Goal: Task Accomplishment & Management: Complete application form

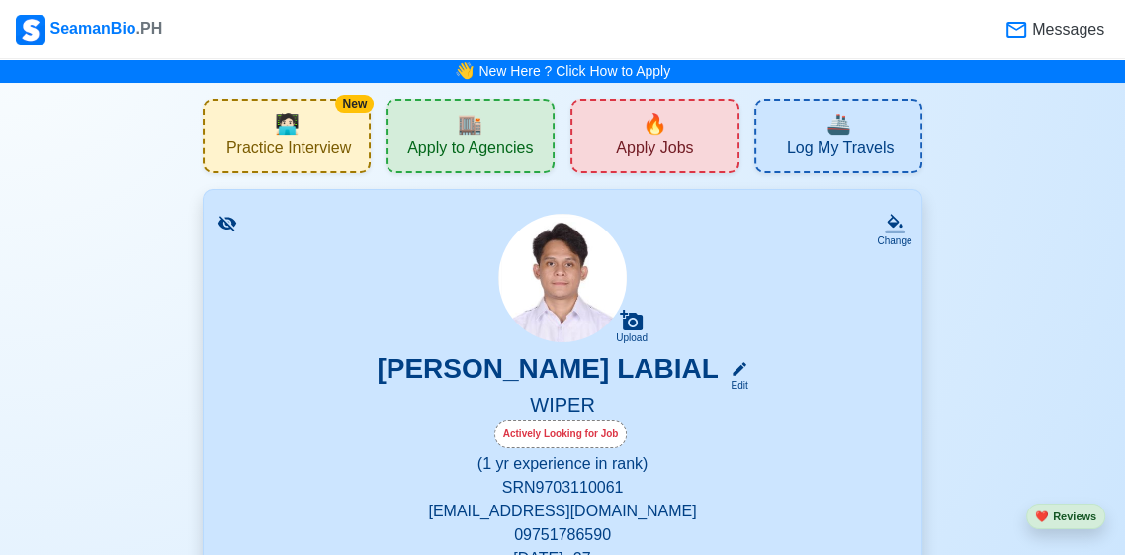
click at [1023, 33] on icon at bounding box center [1017, 30] width 20 height 16
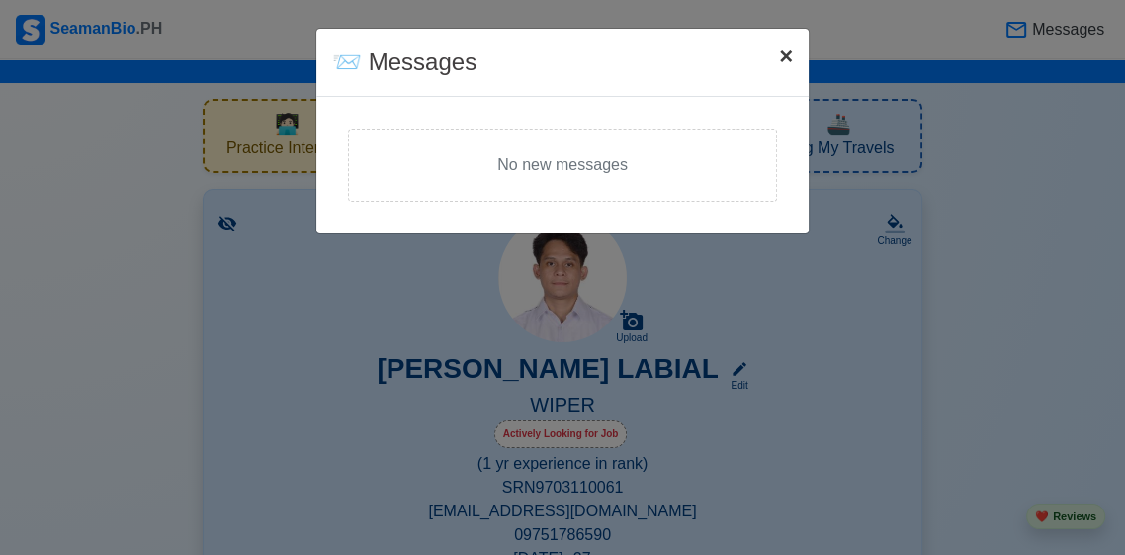
click at [790, 66] on span "×" at bounding box center [786, 56] width 14 height 27
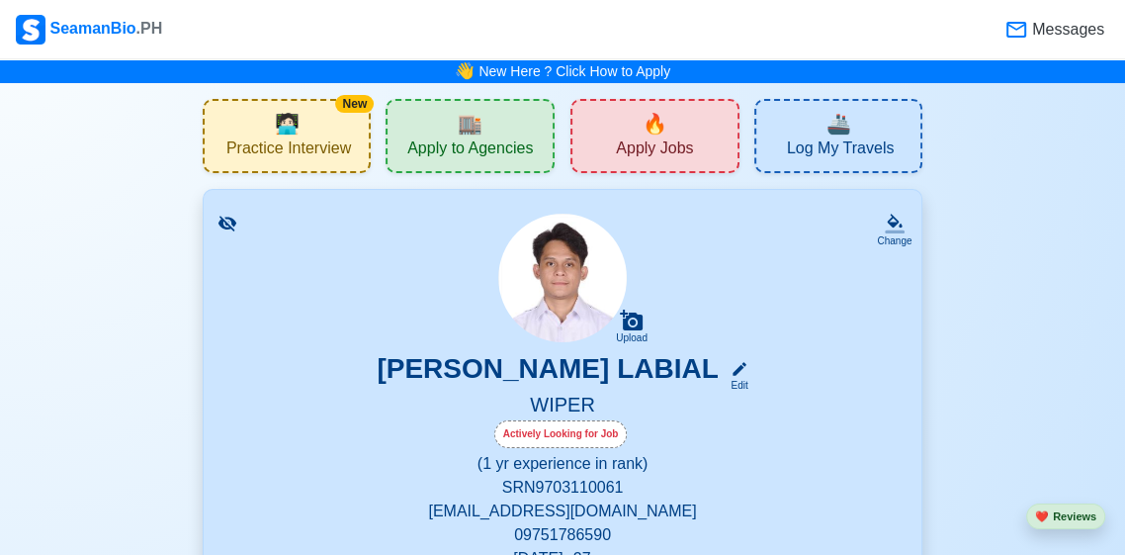
click at [506, 165] on div "🏬 Apply to Agencies" at bounding box center [470, 136] width 169 height 74
click at [666, 144] on span "Apply Jobs" at bounding box center [654, 150] width 77 height 25
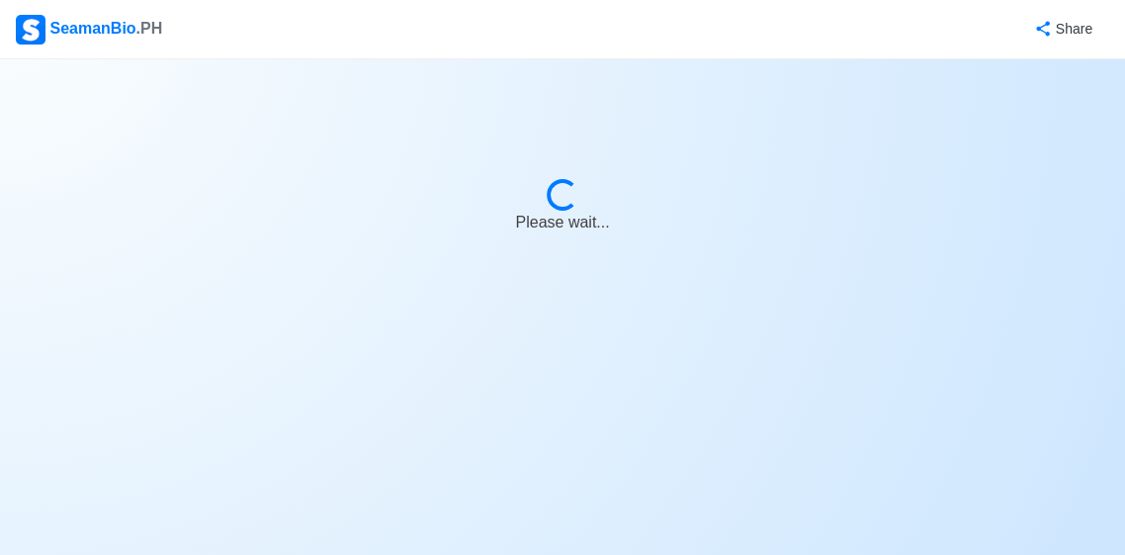
select select "Wiper"
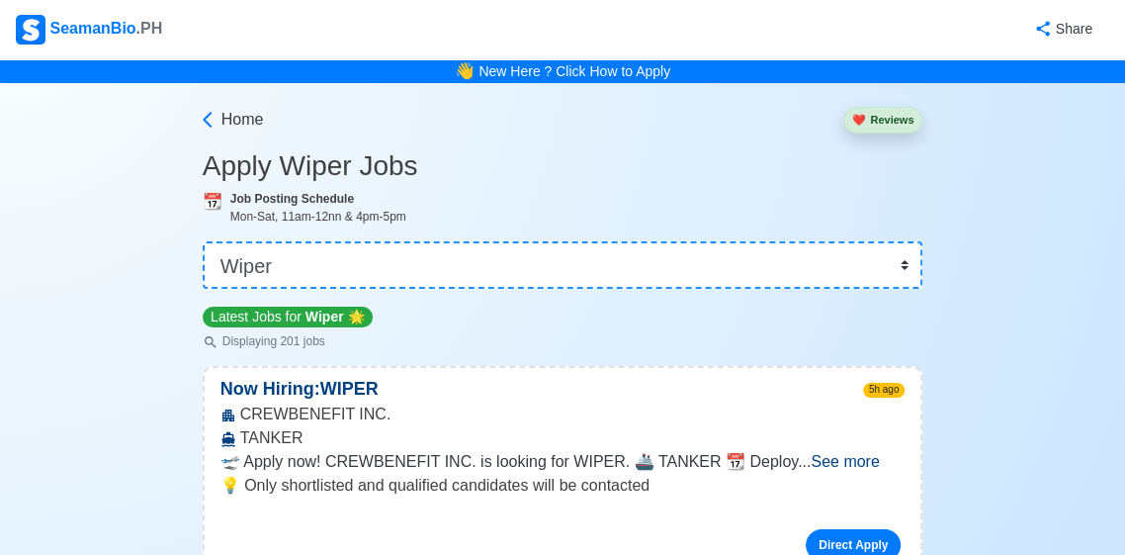
click at [851, 466] on span "See more" at bounding box center [845, 461] width 68 height 17
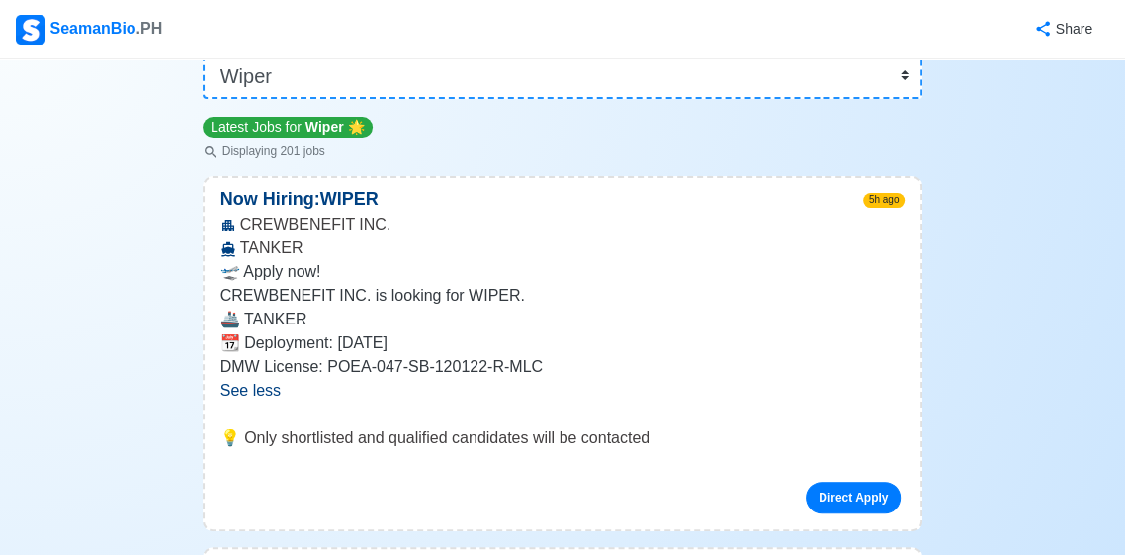
scroll to position [200, 0]
